Goal: Task Accomplishment & Management: Manage account settings

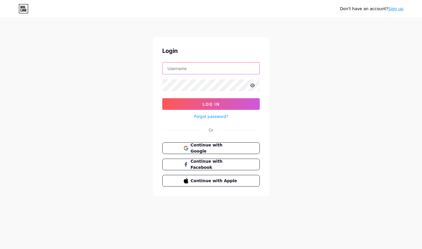
type input "mertsezer@gmail.com"
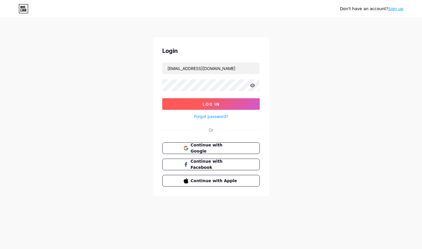
click at [216, 104] on span "Log In" at bounding box center [211, 104] width 17 height 5
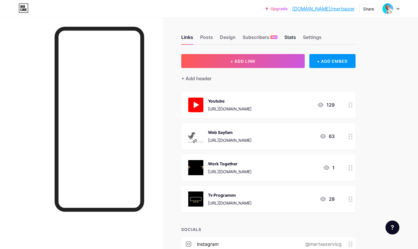
click at [289, 37] on div "Stats" at bounding box center [290, 39] width 12 height 10
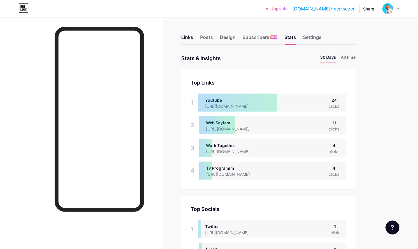
click at [186, 37] on div "Links" at bounding box center [187, 39] width 12 height 10
